Goal: Information Seeking & Learning: Learn about a topic

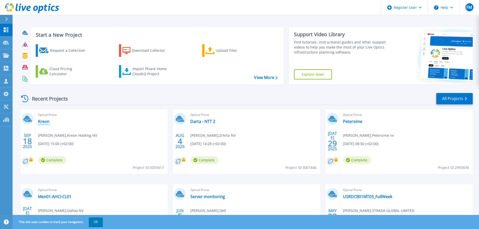
click at [45, 122] on link "Kreon" at bounding box center [44, 121] width 12 height 5
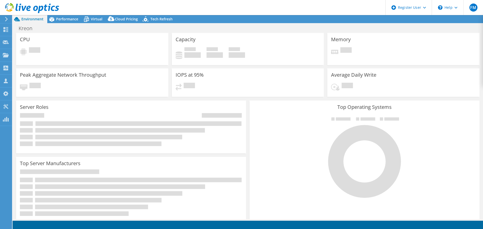
select select "USD"
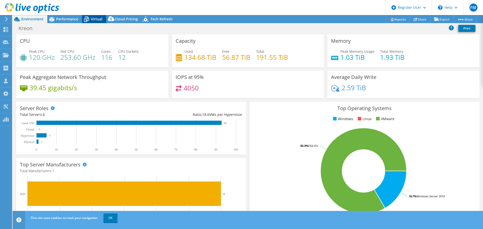
click at [97, 18] on span "Virtual" at bounding box center [97, 19] width 12 height 5
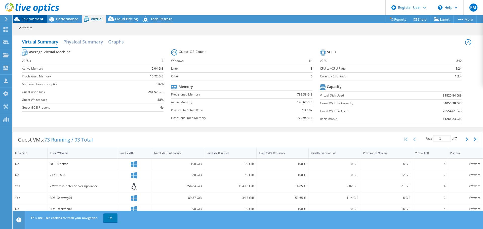
click at [37, 19] on span "Environment" at bounding box center [32, 19] width 22 height 5
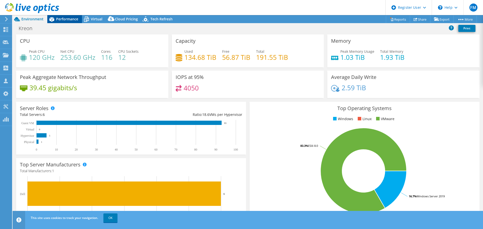
click at [71, 16] on div "Performance" at bounding box center [64, 19] width 35 height 8
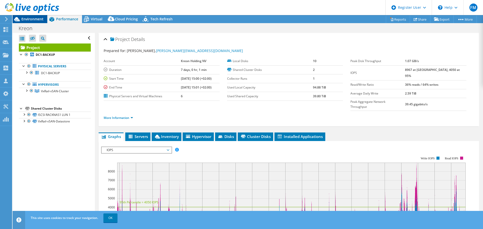
click at [36, 20] on span "Environment" at bounding box center [32, 19] width 22 height 5
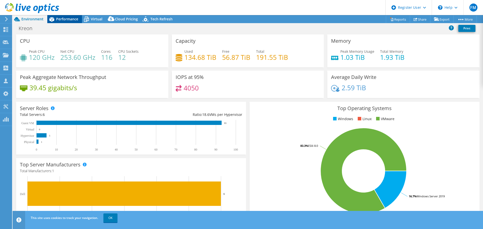
click at [65, 18] on span "Performance" at bounding box center [67, 19] width 22 height 5
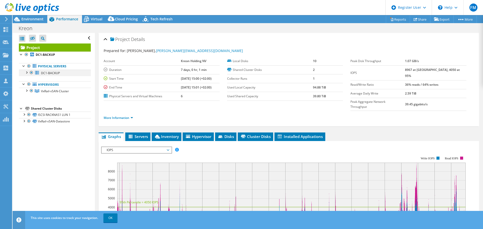
click at [27, 72] on div at bounding box center [26, 72] width 5 height 5
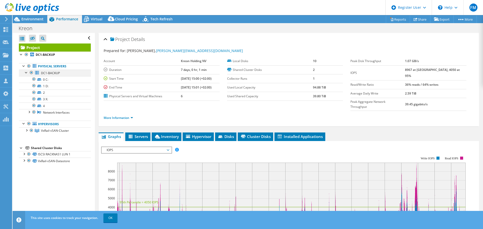
click at [32, 73] on div at bounding box center [31, 73] width 5 height 6
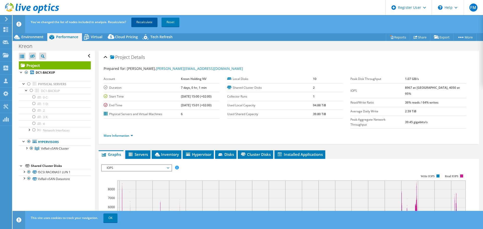
click at [141, 24] on link "Recalculate" at bounding box center [144, 22] width 26 height 9
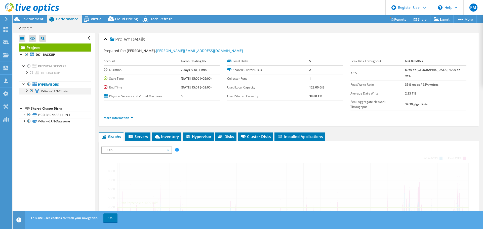
click at [27, 90] on div at bounding box center [26, 90] width 5 height 5
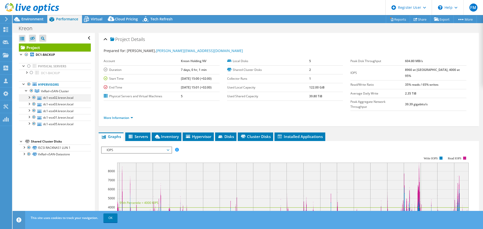
click at [29, 97] on div at bounding box center [28, 97] width 5 height 5
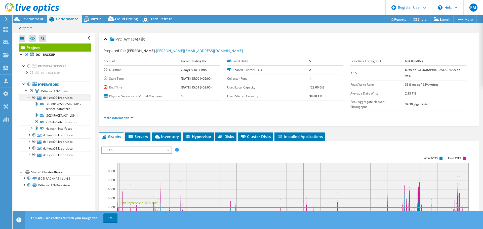
click at [29, 97] on div at bounding box center [28, 97] width 5 height 5
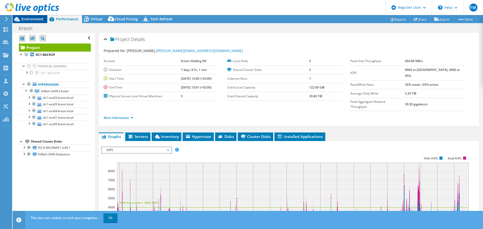
click at [39, 20] on span "Environment" at bounding box center [32, 19] width 22 height 5
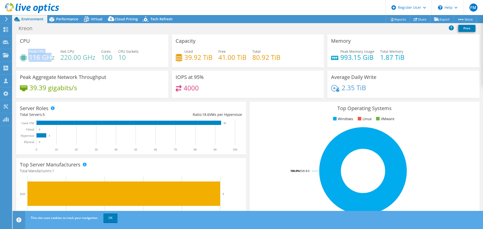
drag, startPoint x: 28, startPoint y: 58, endPoint x: 51, endPoint y: 59, distance: 22.9
click at [51, 59] on div "Peak CPU 116 GHz" at bounding box center [37, 54] width 35 height 11
click at [57, 59] on div "Peak CPU 116 GHz Net CPU 220.00 GHz Cores 100 CPU Sockets 10" at bounding box center [92, 57] width 145 height 16
click at [68, 19] on span "Performance" at bounding box center [67, 19] width 22 height 5
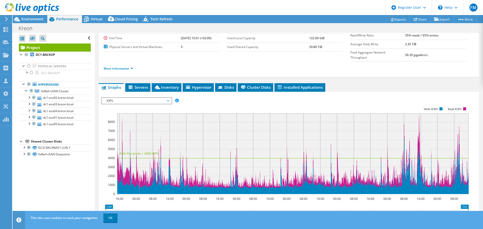
scroll to position [50, 0]
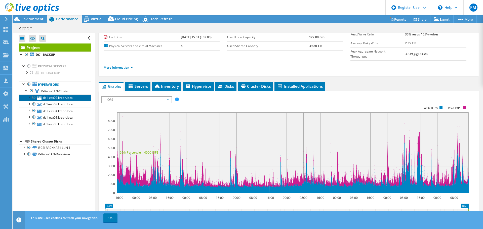
click at [61, 97] on link "dc1-esx02.kreon.local" at bounding box center [55, 98] width 72 height 7
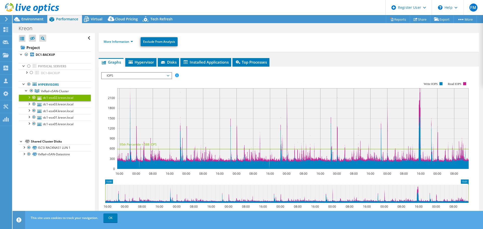
scroll to position [0, 0]
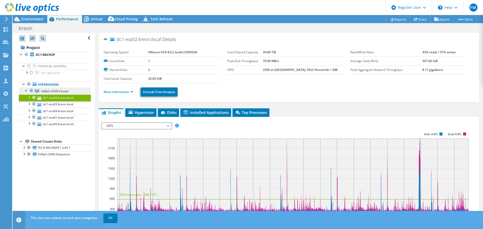
click at [54, 92] on span "VxRail-vSAN-Cluster" at bounding box center [55, 91] width 28 height 4
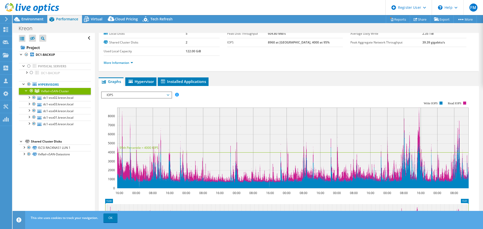
scroll to position [50, 0]
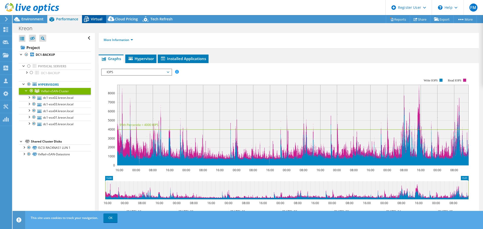
click at [92, 21] on span "Virtual" at bounding box center [97, 19] width 12 height 5
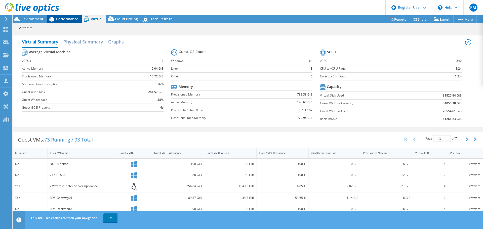
click at [68, 20] on span "Performance" at bounding box center [67, 19] width 22 height 5
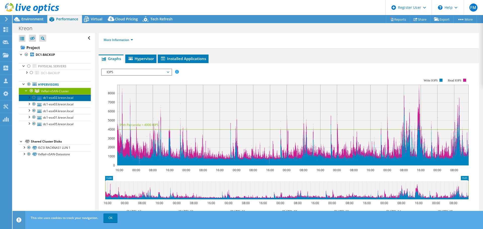
click at [71, 99] on link "dc1-esx02.kreon.local" at bounding box center [55, 98] width 72 height 7
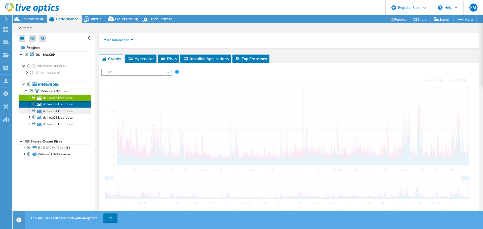
click at [67, 104] on link "dc1-esx03.kreon.local" at bounding box center [55, 104] width 72 height 7
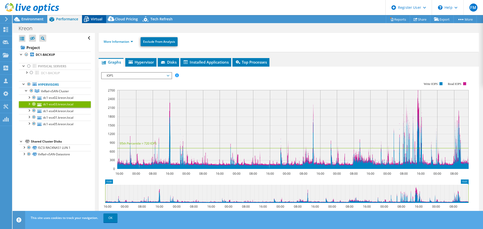
click at [90, 18] on icon at bounding box center [86, 19] width 9 height 9
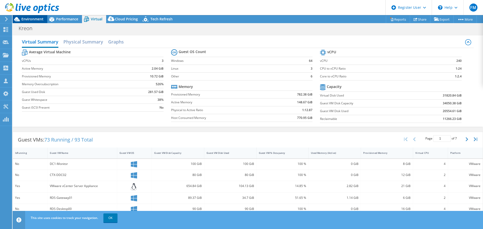
click at [31, 21] on span "Environment" at bounding box center [32, 19] width 22 height 5
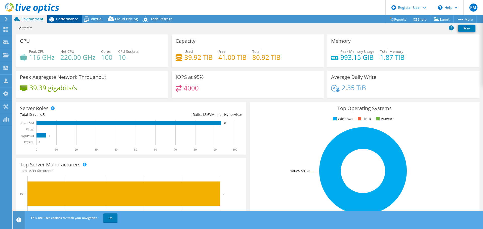
click at [65, 19] on span "Performance" at bounding box center [67, 19] width 22 height 5
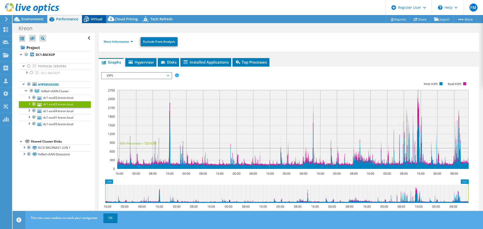
click at [88, 16] on icon at bounding box center [86, 19] width 9 height 9
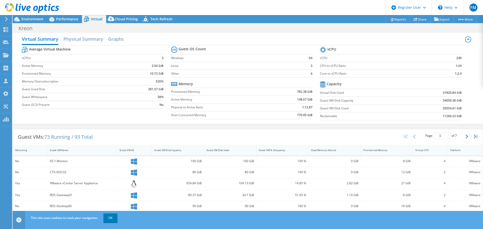
scroll to position [0, 0]
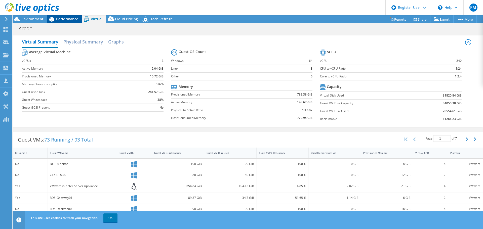
click at [69, 17] on span "Performance" at bounding box center [67, 19] width 22 height 5
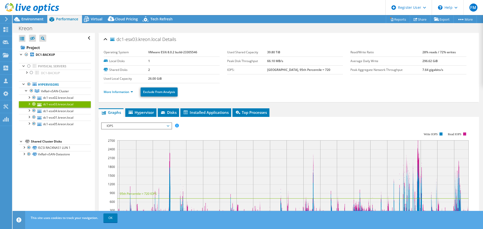
click at [127, 95] on li "More Information" at bounding box center [120, 92] width 32 height 6
click at [129, 90] on link "More Information" at bounding box center [118, 92] width 29 height 4
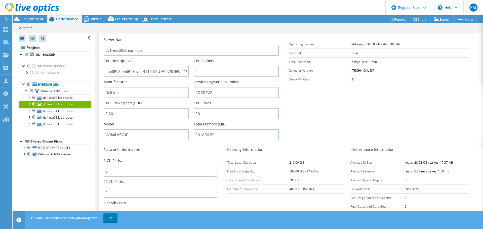
scroll to position [75, 0]
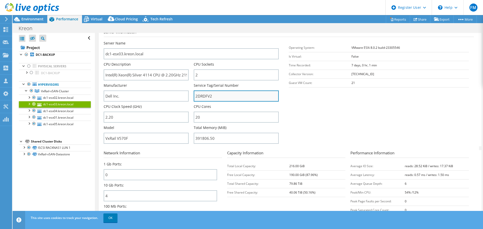
drag, startPoint x: 214, startPoint y: 96, endPoint x: 194, endPoint y: 95, distance: 19.7
click at [194, 95] on input "2DRDFV2" at bounding box center [236, 96] width 85 height 11
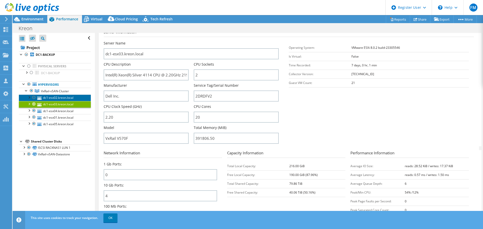
click at [61, 98] on link "dc1-esx02.kreon.local" at bounding box center [55, 98] width 72 height 7
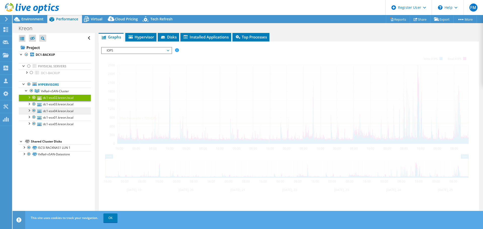
scroll to position [72, 0]
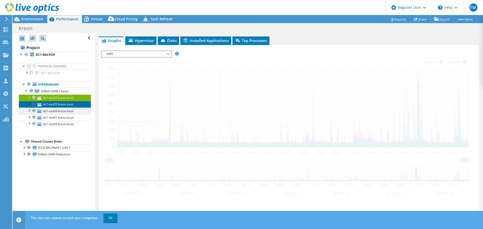
click at [65, 104] on link "dc1-esx03.kreon.local" at bounding box center [55, 104] width 72 height 7
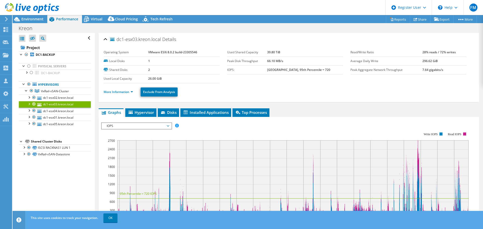
select select "USD"
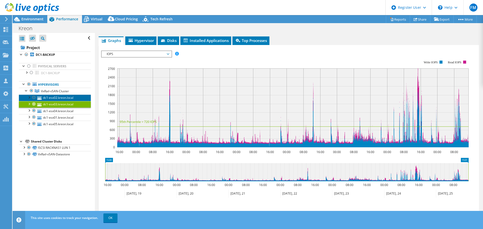
click at [63, 98] on link "dc1-esx02.kreon.local" at bounding box center [55, 98] width 72 height 7
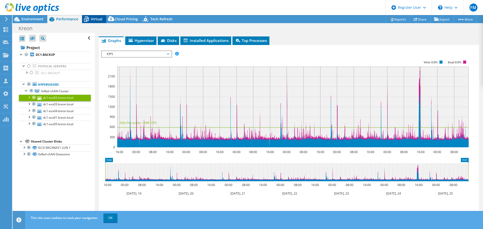
click at [95, 19] on span "Virtual" at bounding box center [97, 19] width 12 height 5
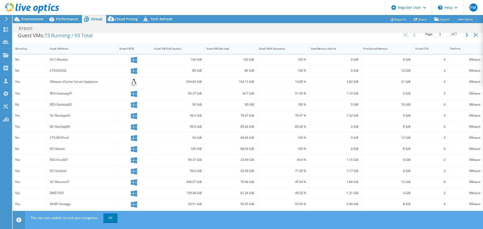
scroll to position [109, 0]
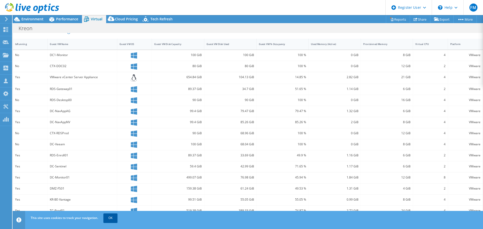
click at [109, 220] on link "OK" at bounding box center [110, 218] width 14 height 9
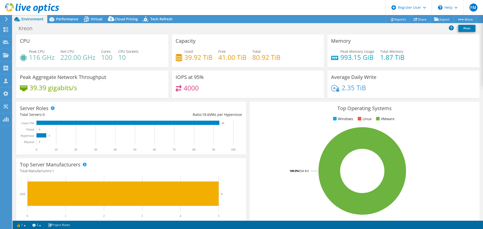
select select "USD"
